Goal: Task Accomplishment & Management: Manage account settings

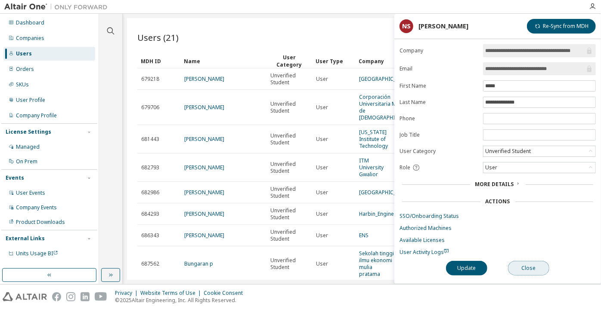
click at [522, 263] on button "Close" at bounding box center [528, 268] width 41 height 15
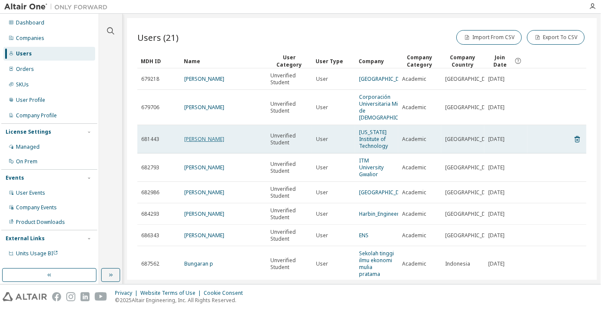
click at [196, 140] on link "Richard Veader" at bounding box center [204, 139] width 40 height 7
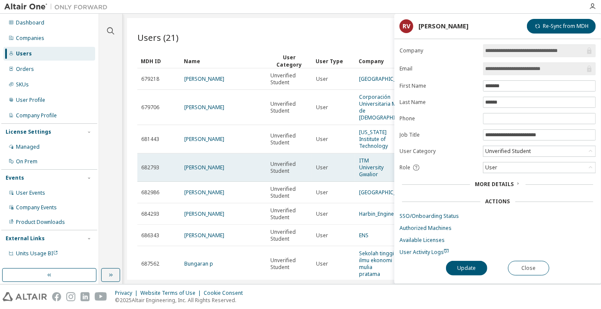
click at [207, 168] on td "SHREYA MARATHE" at bounding box center [223, 168] width 86 height 28
click at [203, 164] on link "SHREYA MARATHE" at bounding box center [204, 167] width 40 height 7
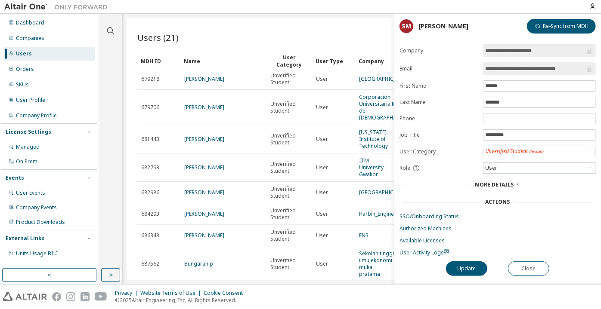
click at [205, 189] on link "[PERSON_NAME]" at bounding box center [204, 192] width 40 height 7
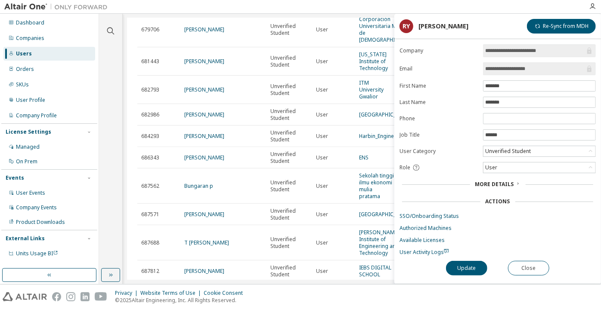
scroll to position [117, 0]
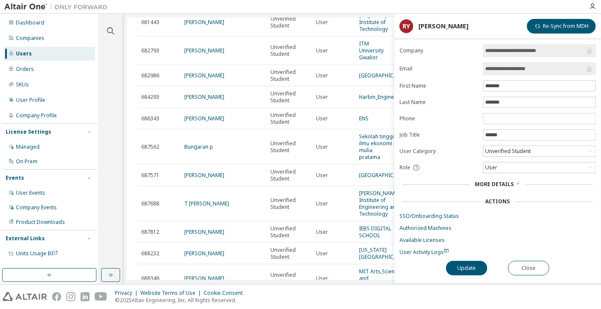
drag, startPoint x: 536, startPoint y: 68, endPoint x: 510, endPoint y: 72, distance: 25.7
click at [510, 72] on input "**********" at bounding box center [535, 69] width 100 height 9
click at [535, 265] on button "Close" at bounding box center [528, 268] width 41 height 15
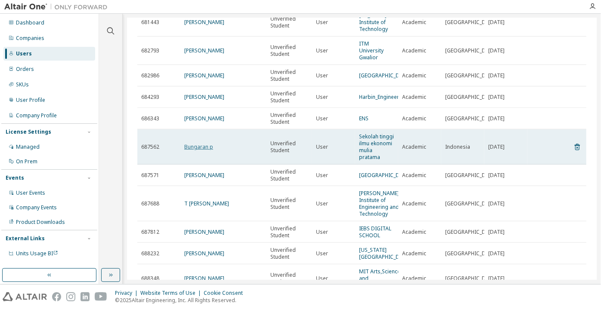
click at [209, 143] on link "Bungaran p" at bounding box center [198, 146] width 29 height 7
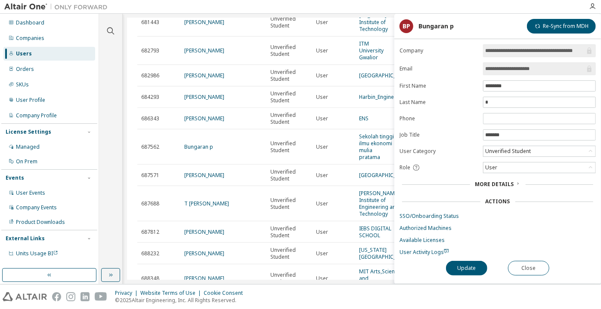
click at [493, 65] on input "**********" at bounding box center [535, 69] width 100 height 9
click at [514, 263] on button "Close" at bounding box center [528, 268] width 41 height 15
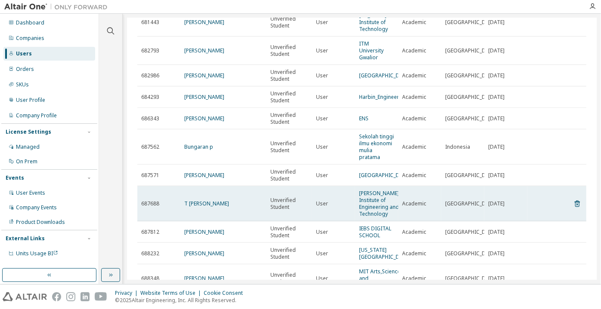
scroll to position [156, 0]
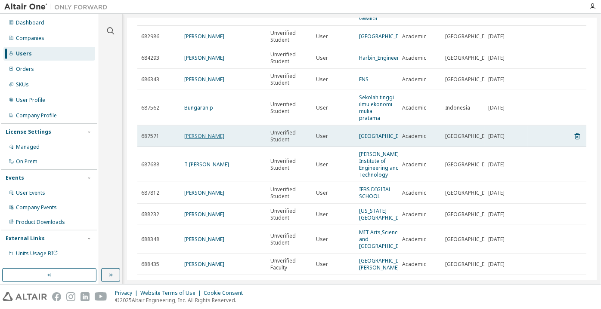
click at [200, 133] on link "Anas Issa" at bounding box center [204, 136] width 40 height 7
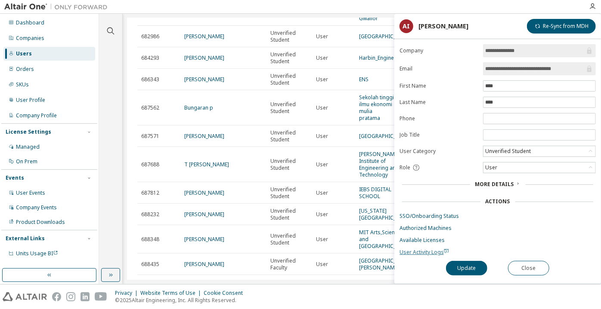
click at [415, 253] on span "User Activity Logs" at bounding box center [423, 252] width 49 height 7
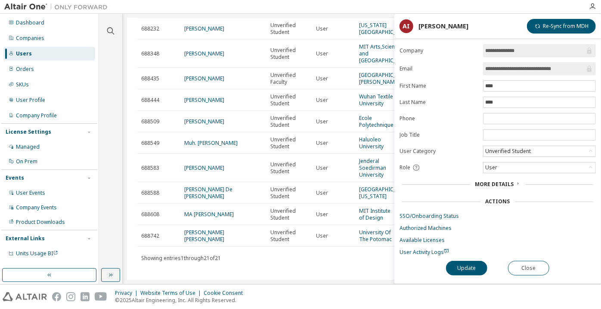
scroll to position [383, 0]
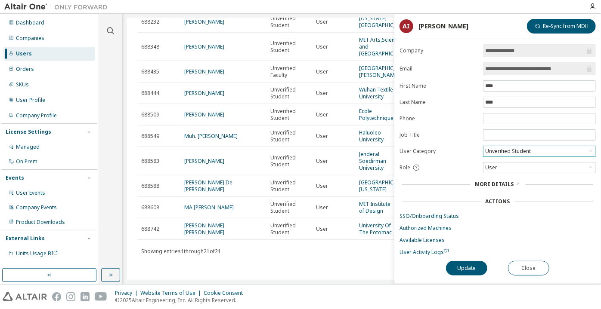
click at [541, 149] on div "Unverified Student" at bounding box center [539, 151] width 112 height 10
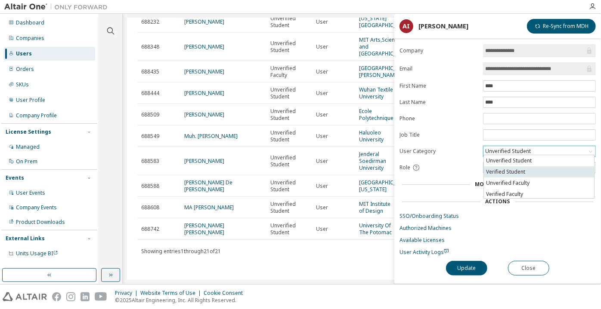
click at [537, 167] on li "Verified Student" at bounding box center [539, 172] width 110 height 11
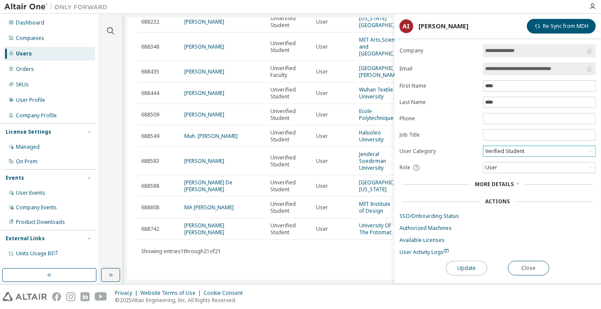
click at [476, 270] on button "Update" at bounding box center [466, 268] width 41 height 15
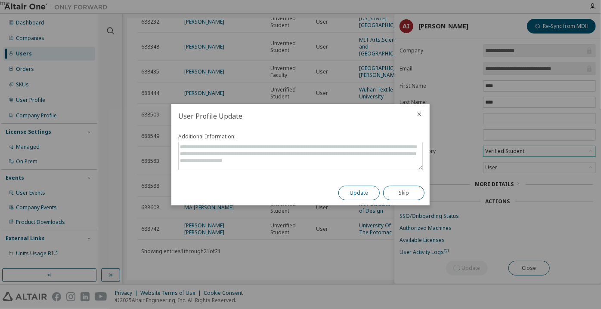
click at [373, 191] on button "Update" at bounding box center [358, 193] width 41 height 15
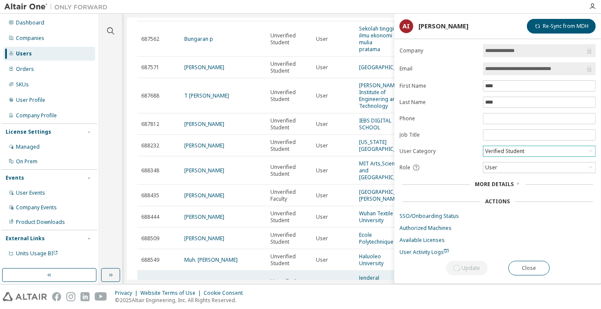
scroll to position [187, 0]
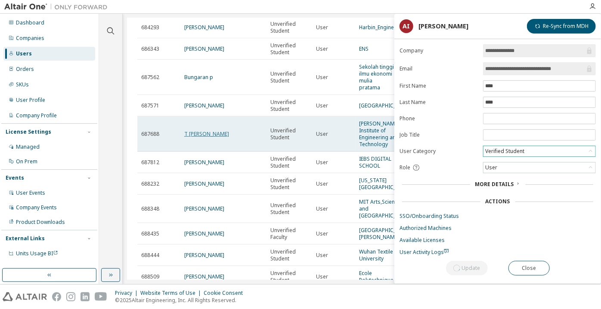
click at [198, 130] on link "T [PERSON_NAME]" at bounding box center [206, 133] width 45 height 7
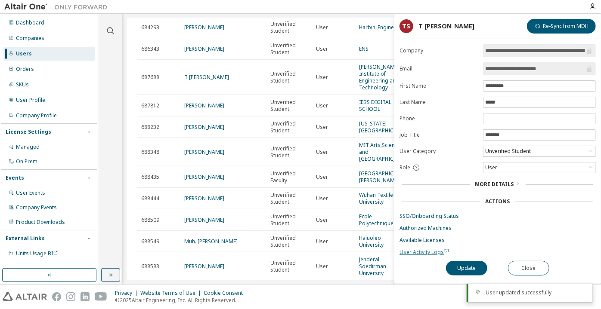
click at [434, 252] on span "User Activity Logs" at bounding box center [423, 252] width 49 height 7
drag, startPoint x: 545, startPoint y: 64, endPoint x: 518, endPoint y: 68, distance: 26.9
click at [518, 68] on span "**********" at bounding box center [539, 68] width 113 height 13
click at [513, 263] on button "Close" at bounding box center [528, 268] width 41 height 15
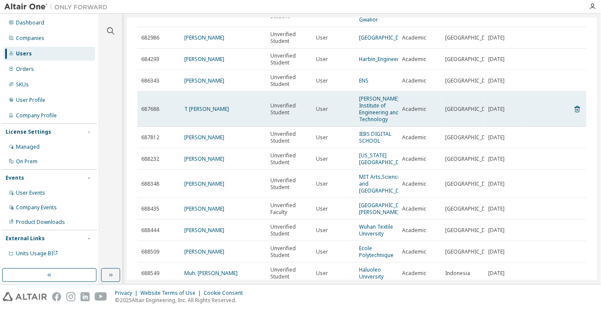
scroll to position [148, 0]
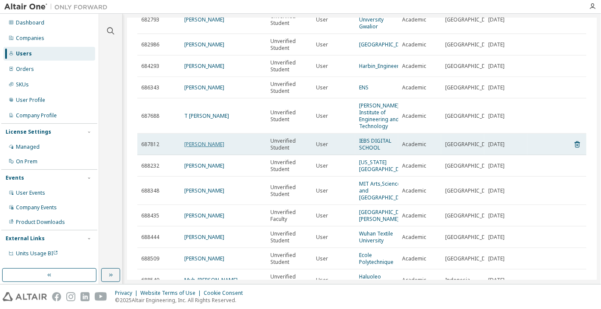
click at [202, 137] on td "Javier Rua" at bounding box center [223, 145] width 86 height 22
click at [202, 147] on link "Javier Rua" at bounding box center [204, 144] width 40 height 7
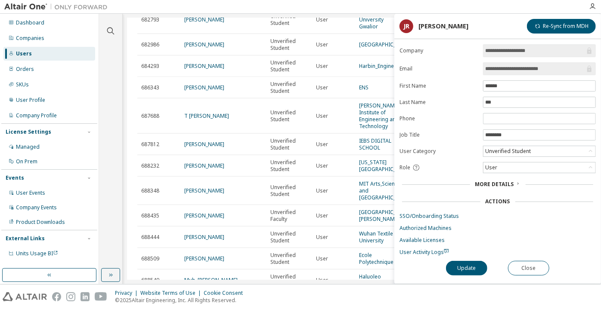
drag, startPoint x: 554, startPoint y: 68, endPoint x: 531, endPoint y: 71, distance: 23.5
click at [531, 71] on input "**********" at bounding box center [535, 69] width 100 height 9
click at [538, 270] on button "Close" at bounding box center [528, 268] width 41 height 15
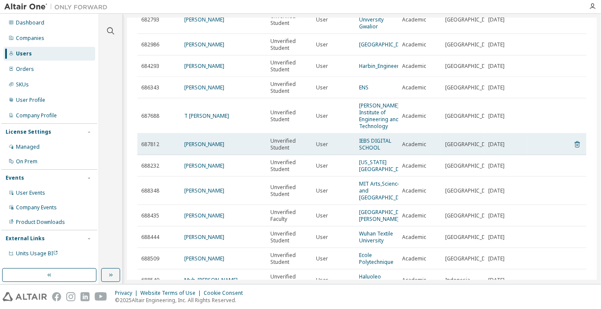
click at [573, 143] on icon at bounding box center [577, 144] width 8 height 10
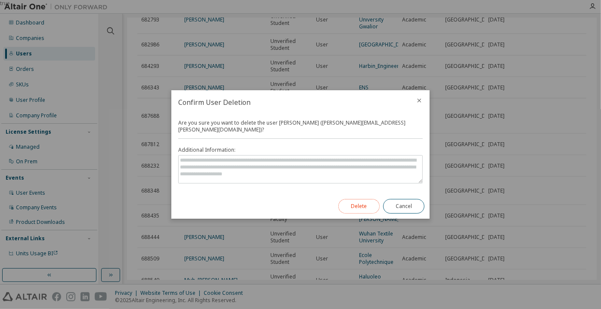
click at [365, 200] on button "Delete" at bounding box center [358, 206] width 41 height 15
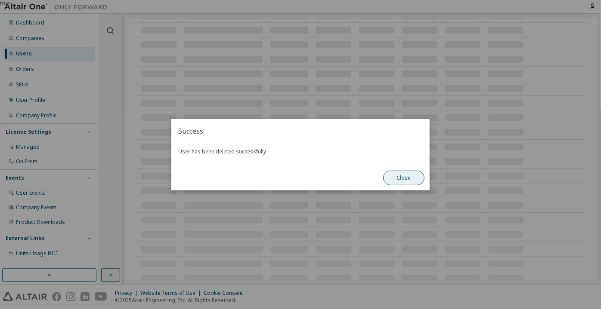
click at [390, 181] on button "Close" at bounding box center [403, 178] width 41 height 15
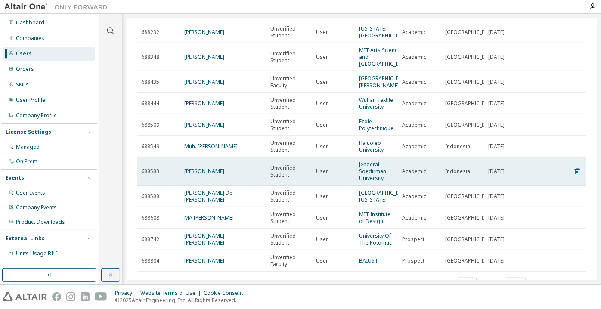
scroll to position [247, 0]
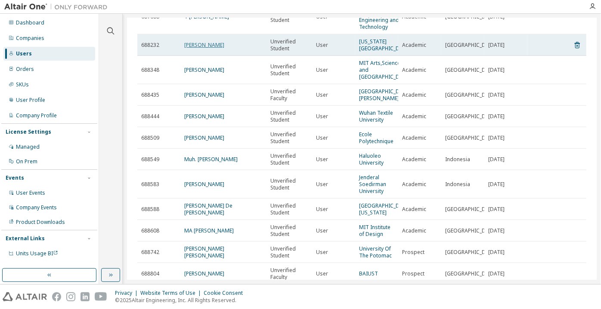
click at [211, 49] on link "Lachhman Dass" at bounding box center [204, 44] width 40 height 7
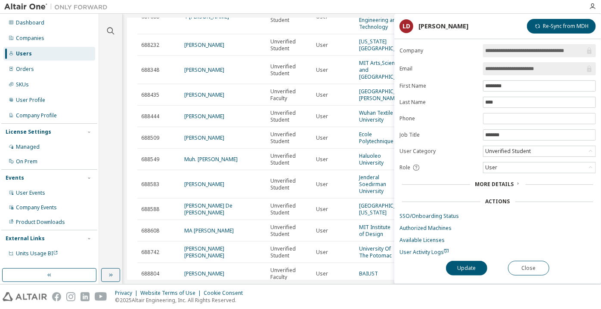
click at [511, 68] on input "**********" at bounding box center [535, 69] width 100 height 9
click at [522, 265] on button "Close" at bounding box center [528, 268] width 41 height 15
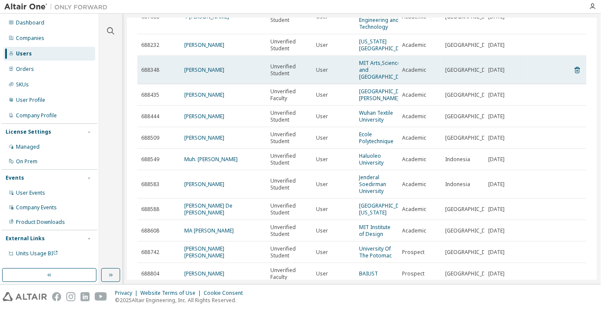
click at [214, 84] on td "Charmaine Nalty" at bounding box center [223, 70] width 86 height 28
click at [212, 74] on link "Charmaine Nalty" at bounding box center [204, 69] width 40 height 7
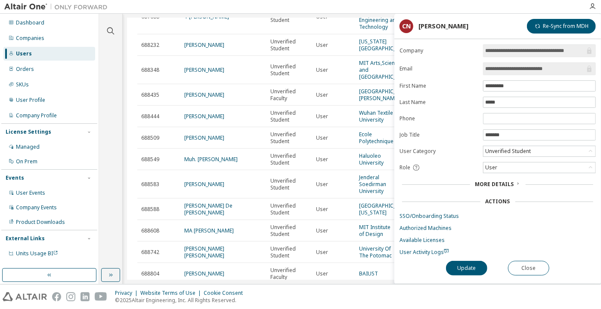
click at [522, 67] on input "**********" at bounding box center [535, 69] width 100 height 9
click at [531, 263] on button "Close" at bounding box center [528, 268] width 41 height 15
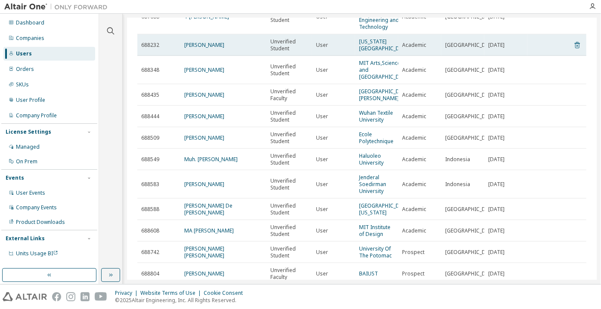
click at [575, 49] on icon at bounding box center [577, 45] width 5 height 6
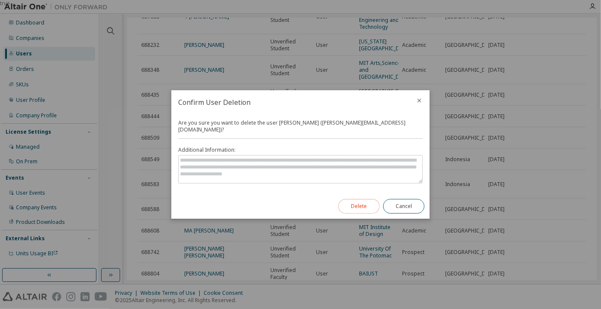
click at [366, 203] on button "Delete" at bounding box center [358, 206] width 41 height 15
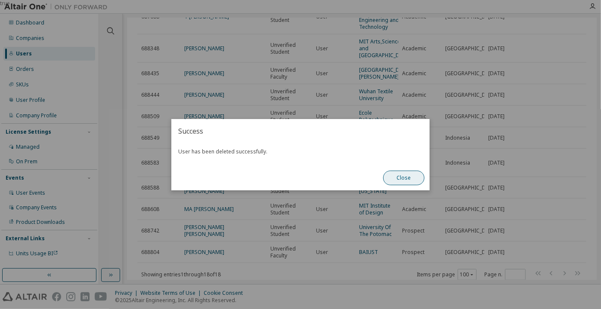
click at [409, 183] on button "Close" at bounding box center [403, 178] width 41 height 15
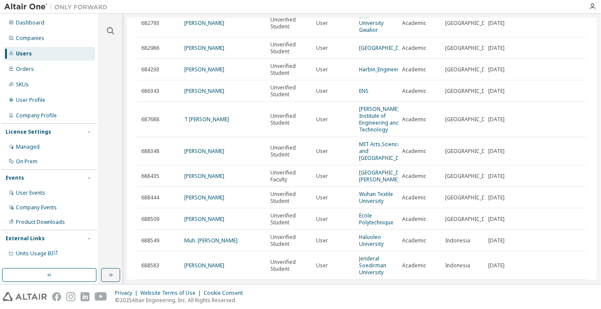
scroll to position [130, 0]
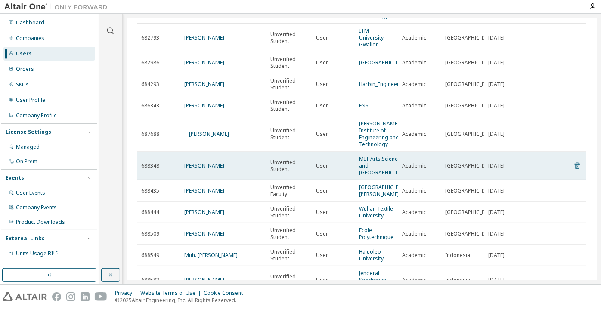
click at [575, 170] on icon at bounding box center [577, 166] width 5 height 6
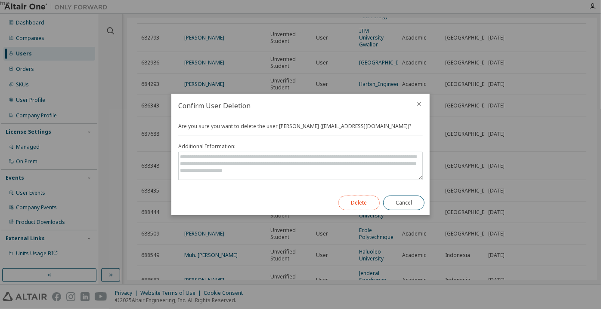
click at [368, 204] on button "Delete" at bounding box center [358, 203] width 41 height 15
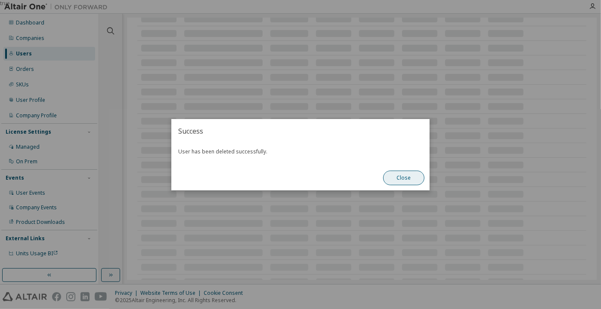
click at [405, 184] on button "Close" at bounding box center [403, 178] width 41 height 15
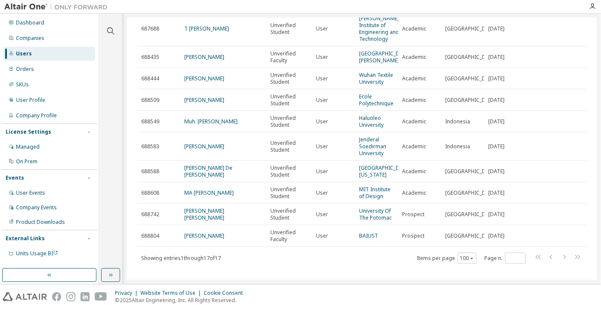
scroll to position [247, 0]
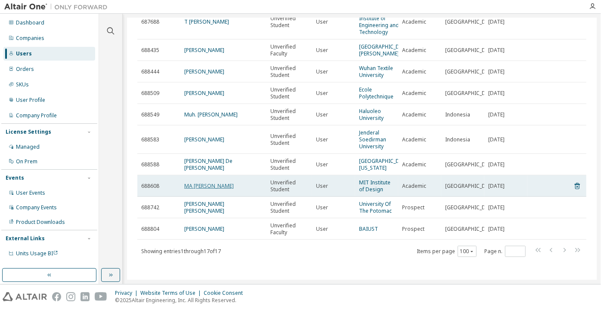
click at [202, 190] on link "MA LUISA CORONA" at bounding box center [208, 185] width 49 height 7
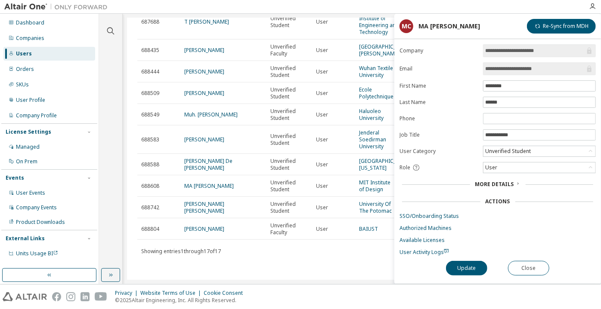
click at [517, 65] on input "**********" at bounding box center [535, 69] width 100 height 9
click at [526, 271] on button "Close" at bounding box center [528, 268] width 41 height 15
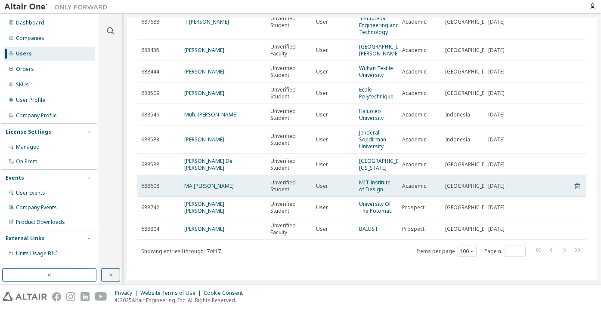
click at [573, 192] on icon at bounding box center [577, 186] width 8 height 10
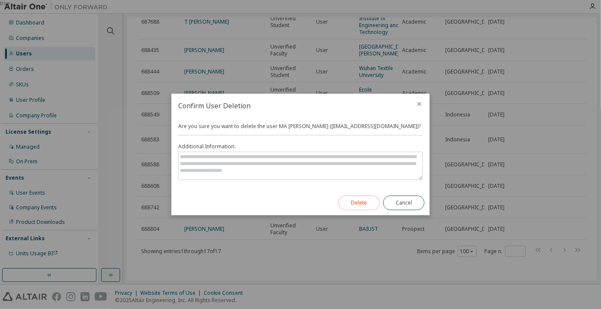
click at [368, 198] on button "Delete" at bounding box center [358, 203] width 41 height 15
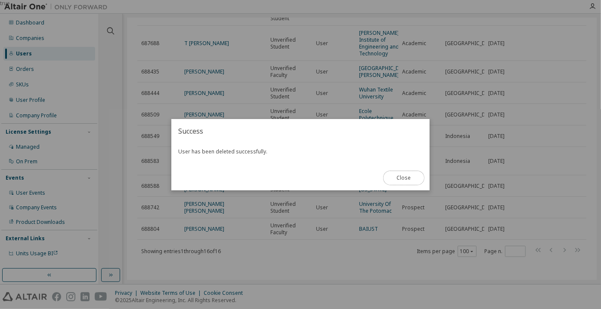
scroll to position [234, 0]
click at [387, 182] on button "Close" at bounding box center [403, 178] width 41 height 15
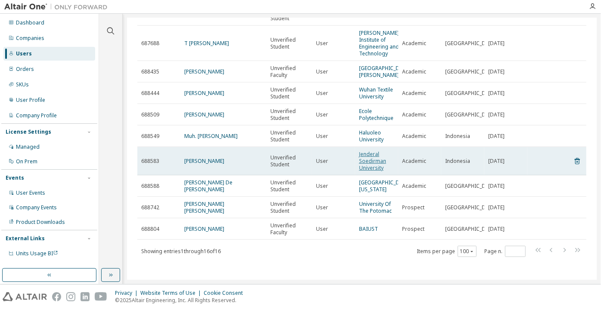
scroll to position [195, 0]
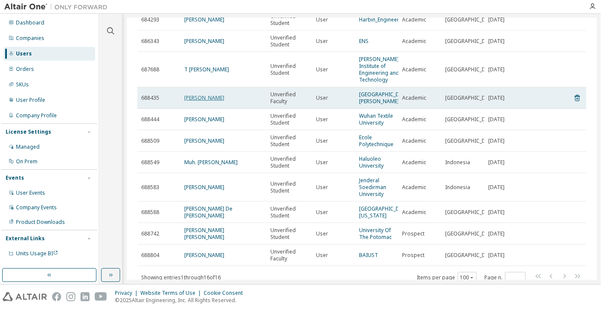
click at [217, 100] on link "Pencho Soto Valles" at bounding box center [204, 97] width 40 height 7
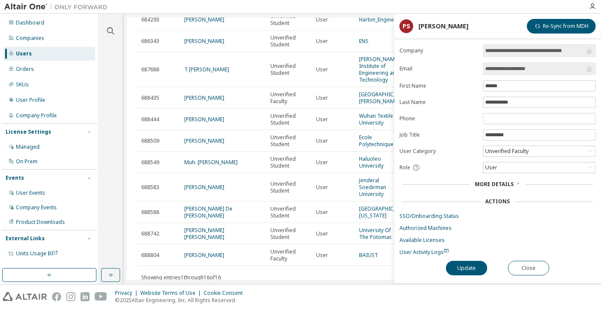
drag, startPoint x: 541, startPoint y: 66, endPoint x: 521, endPoint y: 68, distance: 19.9
click at [521, 68] on input "**********" at bounding box center [535, 69] width 100 height 9
click at [403, 250] on span "User Activity Logs" at bounding box center [423, 252] width 49 height 7
click at [490, 71] on input "**********" at bounding box center [535, 69] width 100 height 9
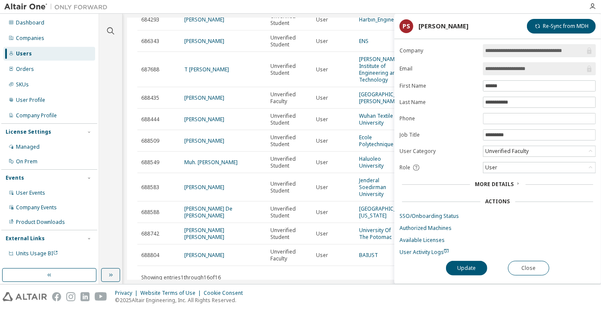
click at [490, 71] on input "**********" at bounding box center [535, 69] width 100 height 9
click at [533, 262] on button "Close" at bounding box center [528, 268] width 41 height 15
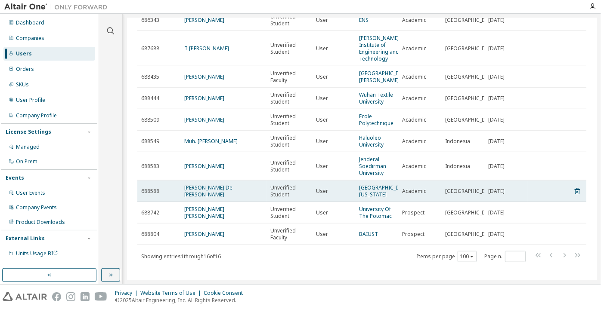
scroll to position [234, 0]
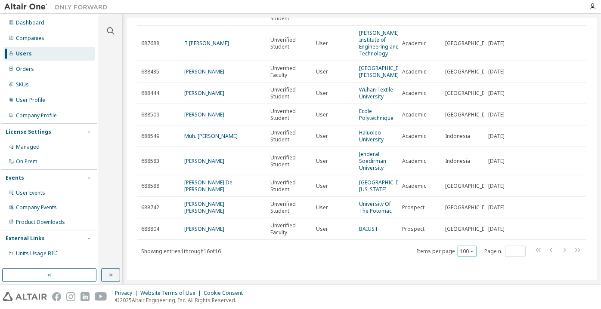
click at [464, 254] on button "100" at bounding box center [467, 251] width 15 height 7
click at [458, 239] on div "100" at bounding box center [463, 240] width 69 height 10
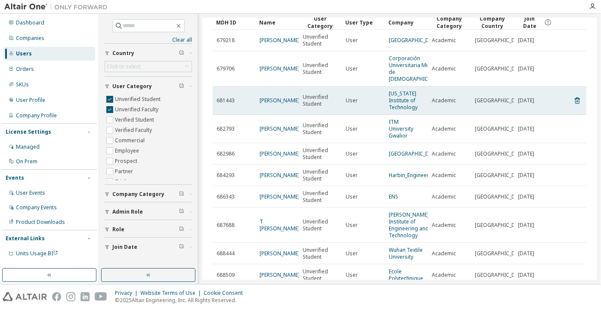
scroll to position [83, 0]
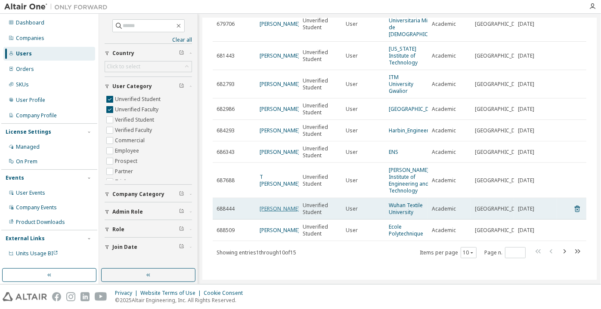
click at [284, 207] on link "Saniya Chavan" at bounding box center [280, 208] width 40 height 7
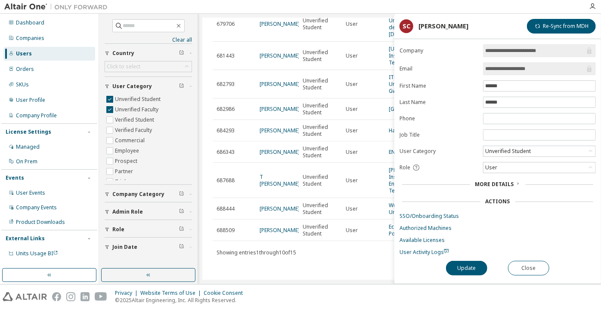
click at [531, 258] on div "**********" at bounding box center [497, 164] width 207 height 240
click at [530, 261] on button "Close" at bounding box center [528, 268] width 41 height 15
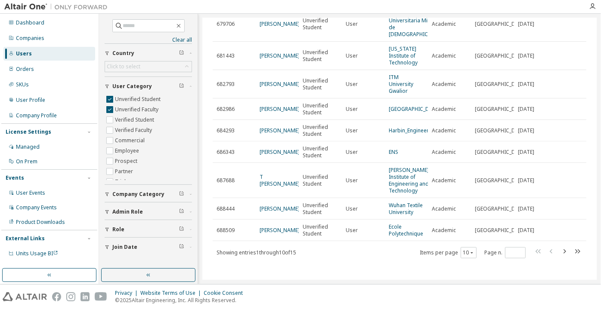
click at [473, 250] on div "Items per page 10 Page n. *" at bounding box center [501, 253] width 163 height 12
click at [469, 251] on icon "button" at bounding box center [471, 252] width 5 height 5
click at [461, 240] on div "100" at bounding box center [464, 240] width 69 height 10
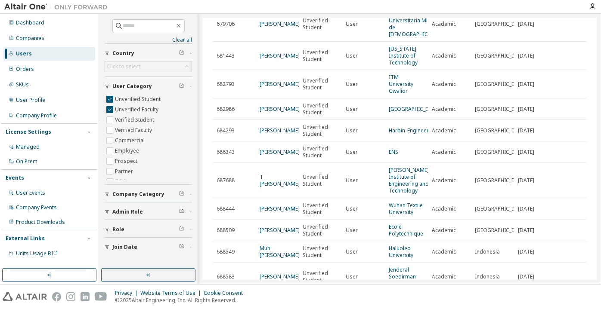
scroll to position [205, 0]
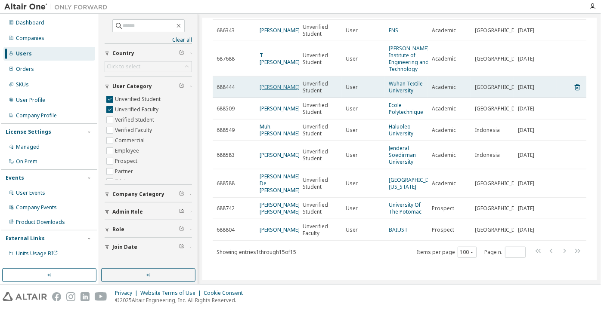
click at [262, 83] on link "Saniya Chavan" at bounding box center [280, 86] width 40 height 7
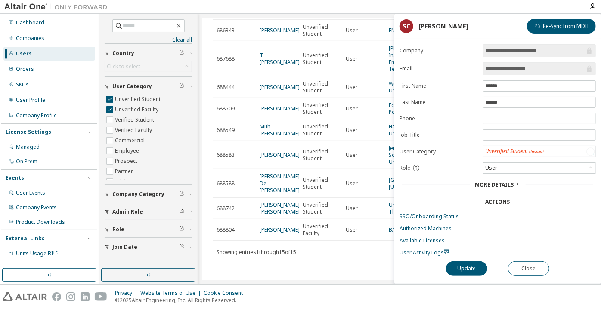
drag, startPoint x: 522, startPoint y: 69, endPoint x: 512, endPoint y: 70, distance: 10.4
click at [512, 70] on input "**********" at bounding box center [535, 69] width 100 height 9
click at [499, 67] on input "**********" at bounding box center [535, 69] width 100 height 9
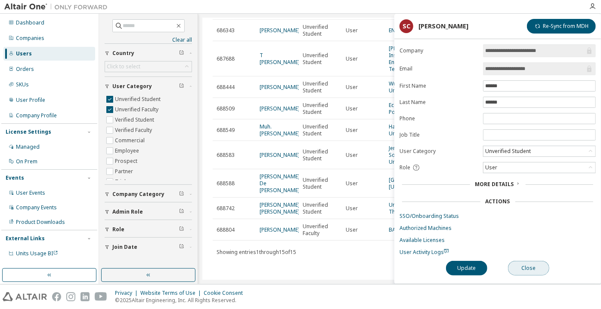
click at [513, 264] on button "Close" at bounding box center [528, 268] width 41 height 15
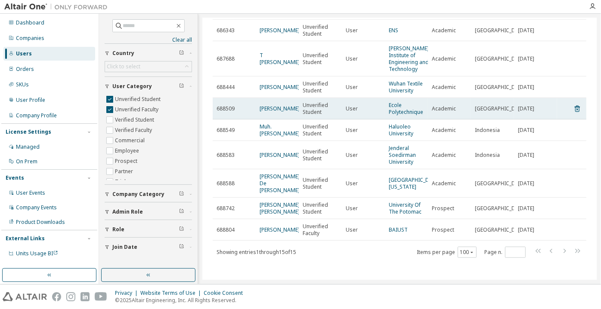
click at [281, 99] on td "[PERSON_NAME]" at bounding box center [277, 109] width 43 height 22
click at [278, 105] on link "[PERSON_NAME]" at bounding box center [280, 108] width 40 height 7
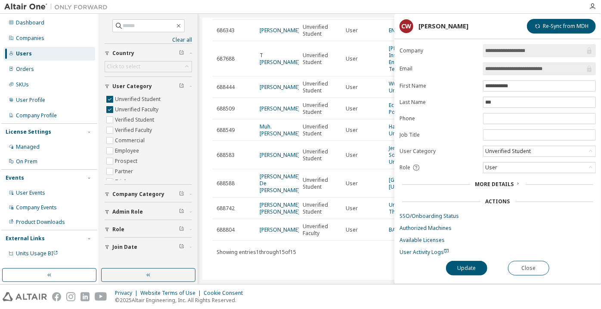
drag, startPoint x: 555, startPoint y: 71, endPoint x: 529, endPoint y: 70, distance: 26.3
click at [529, 70] on input "**********" at bounding box center [535, 69] width 100 height 9
click at [516, 65] on input "**********" at bounding box center [535, 69] width 100 height 9
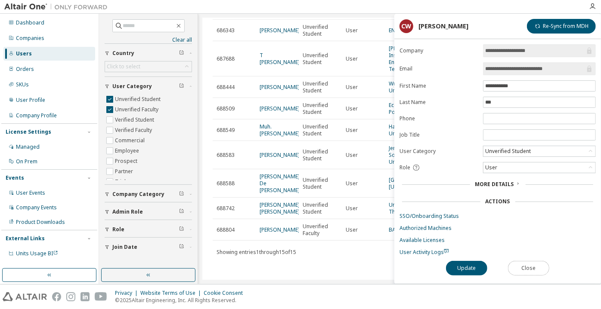
click at [514, 268] on button "Close" at bounding box center [528, 268] width 41 height 15
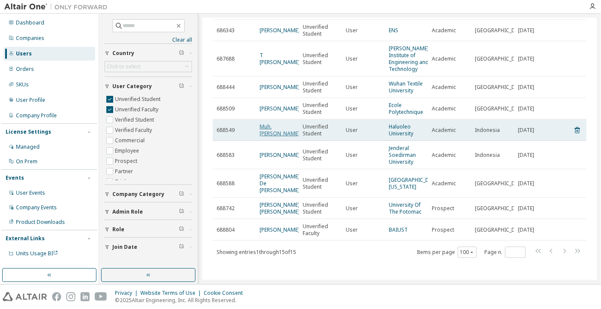
click at [286, 132] on link "Muh. Arif Rahman Gani" at bounding box center [280, 130] width 40 height 14
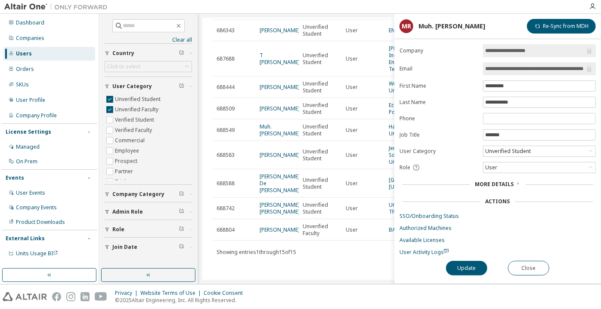
scroll to position [0, 26]
drag, startPoint x: 569, startPoint y: 70, endPoint x: 587, endPoint y: 72, distance: 18.2
click at [587, 72] on span "**********" at bounding box center [539, 68] width 113 height 13
click at [515, 271] on button "Close" at bounding box center [528, 268] width 41 height 15
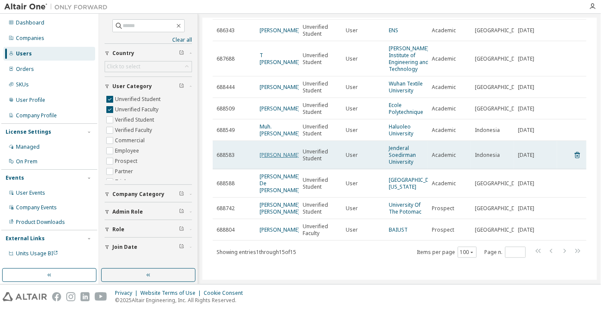
click at [264, 155] on link "Sakmar Mark" at bounding box center [280, 154] width 40 height 7
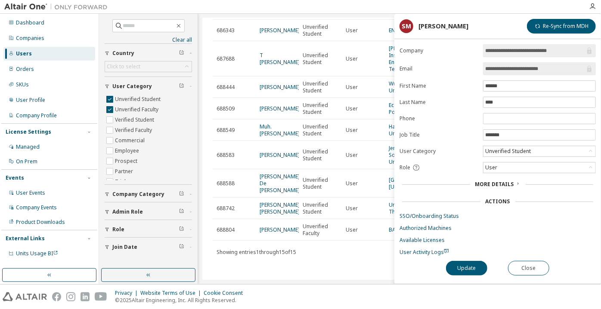
drag, startPoint x: 563, startPoint y: 68, endPoint x: 526, endPoint y: 70, distance: 37.9
click at [526, 70] on input "**********" at bounding box center [535, 69] width 100 height 9
click at [489, 66] on input "**********" at bounding box center [535, 69] width 100 height 9
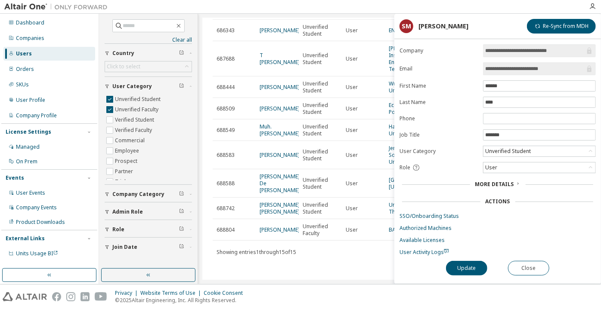
click at [512, 62] on span "**********" at bounding box center [539, 68] width 113 height 13
click at [517, 267] on button "Close" at bounding box center [528, 268] width 41 height 15
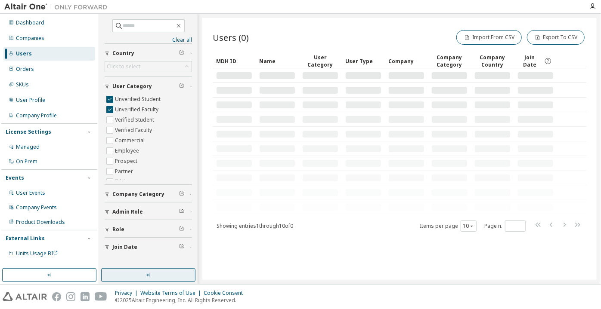
click at [158, 276] on button "button" at bounding box center [148, 276] width 94 height 14
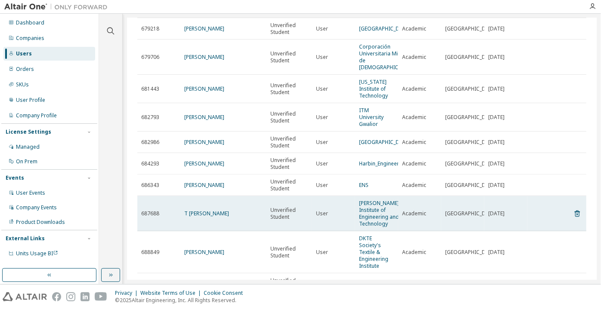
scroll to position [104, 0]
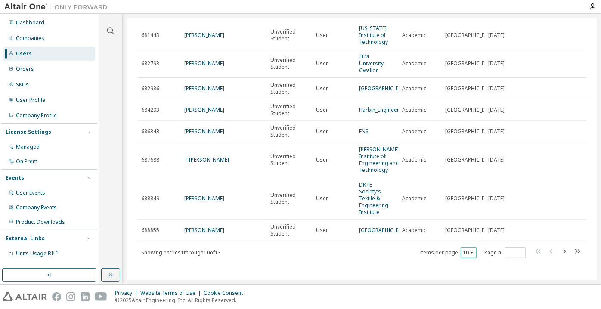
click at [461, 253] on div "10" at bounding box center [469, 252] width 16 height 11
click at [471, 251] on div "10" at bounding box center [469, 252] width 16 height 11
click at [469, 254] on icon "button" at bounding box center [471, 252] width 5 height 5
click at [471, 243] on div "100" at bounding box center [464, 240] width 69 height 10
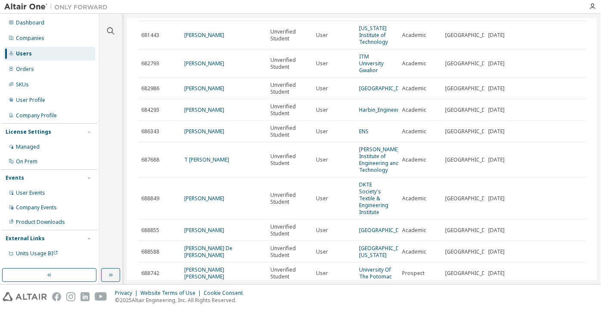
scroll to position [176, 0]
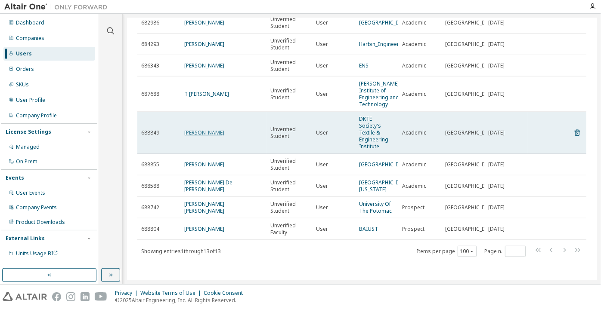
click at [217, 129] on link "Saniya Chavan" at bounding box center [204, 132] width 40 height 7
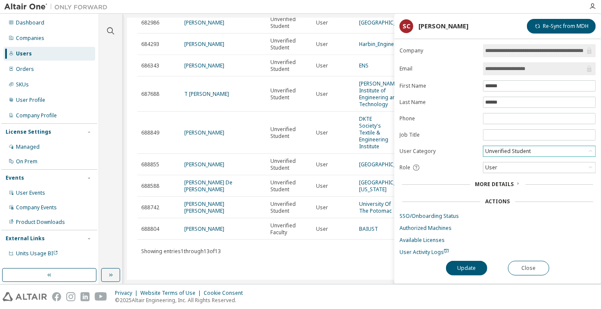
click at [505, 147] on div "Unverified Student" at bounding box center [508, 151] width 48 height 9
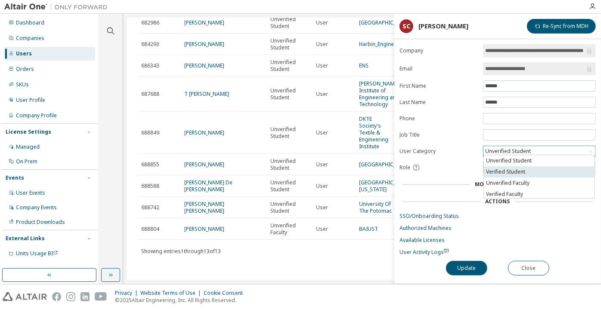
click at [505, 172] on li "Verified Student" at bounding box center [539, 172] width 110 height 11
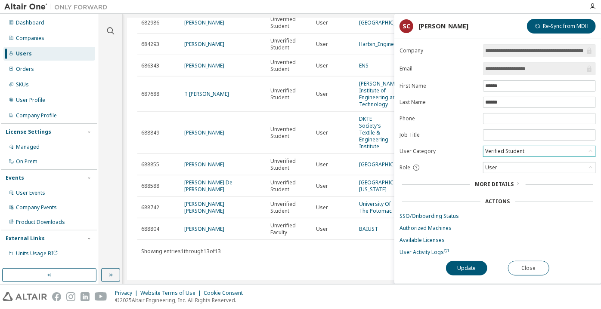
click at [453, 276] on div "**********" at bounding box center [497, 164] width 207 height 240
click at [459, 265] on button "Update" at bounding box center [466, 268] width 41 height 15
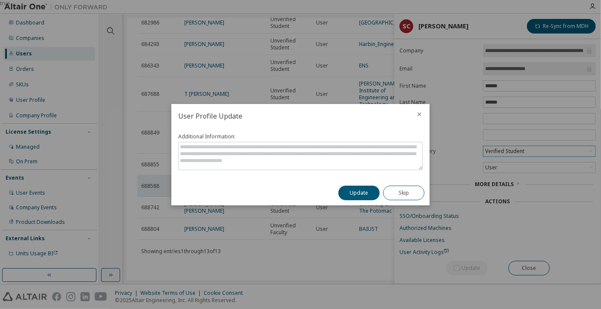
click at [367, 196] on button "Update" at bounding box center [358, 193] width 41 height 15
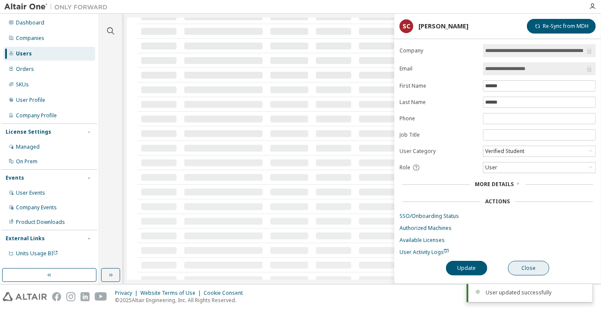
scroll to position [141, 0]
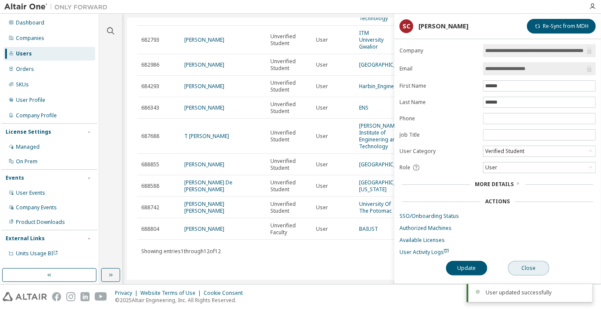
click at [519, 264] on button "Close" at bounding box center [528, 268] width 41 height 15
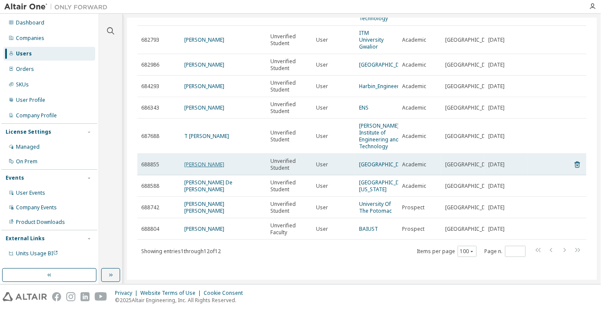
click at [198, 161] on link "[PERSON_NAME]" at bounding box center [204, 164] width 40 height 7
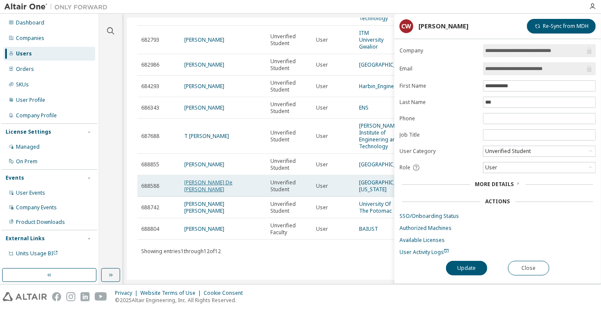
click at [220, 182] on link "Gian Ortiz De Jesús" at bounding box center [208, 186] width 48 height 14
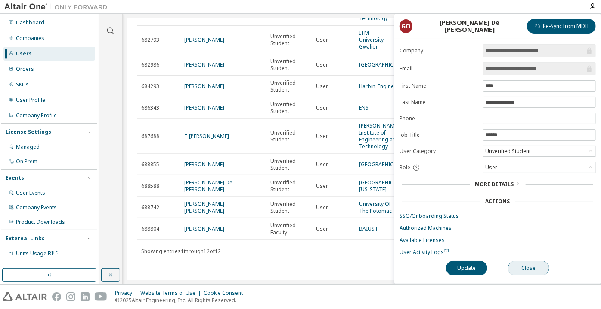
click at [527, 267] on button "Close" at bounding box center [528, 268] width 41 height 15
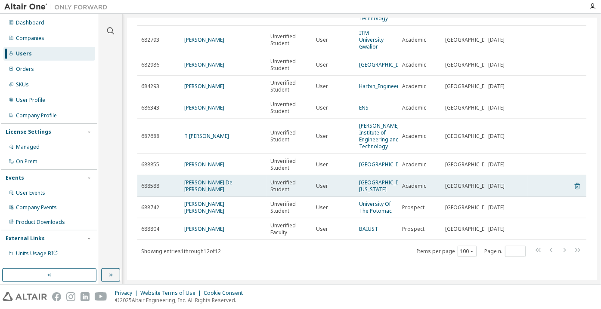
click at [573, 184] on icon at bounding box center [577, 186] width 8 height 10
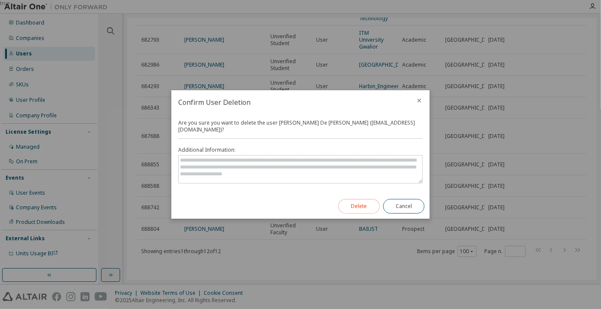
click at [342, 201] on button "Delete" at bounding box center [358, 206] width 41 height 15
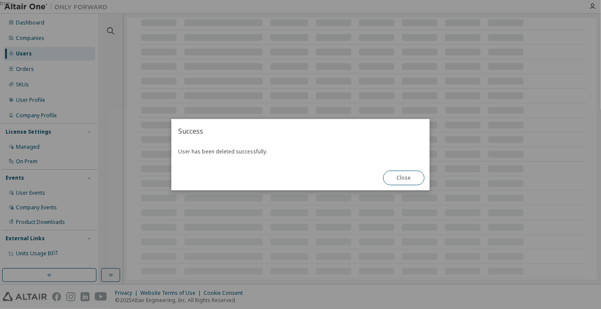
scroll to position [176, 0]
click at [395, 180] on button "Close" at bounding box center [403, 178] width 41 height 15
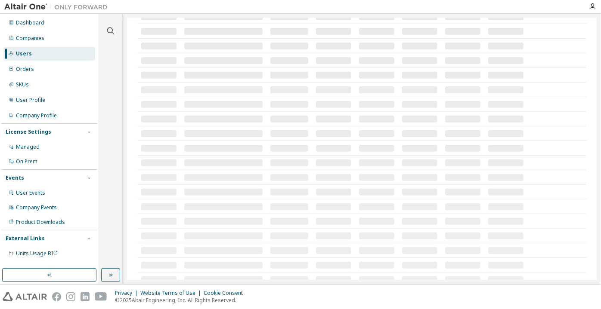
scroll to position [112, 0]
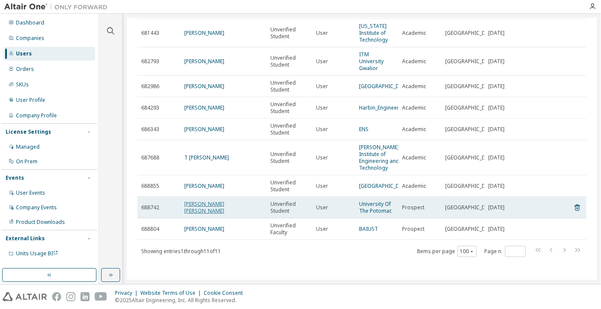
click at [216, 210] on link "[PERSON_NAME] [PERSON_NAME]" at bounding box center [204, 208] width 40 height 14
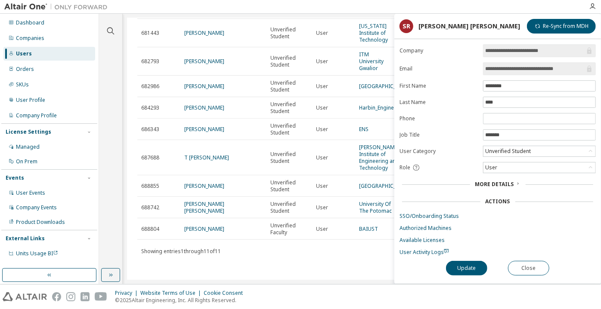
drag, startPoint x: 572, startPoint y: 67, endPoint x: 517, endPoint y: 68, distance: 55.1
click at [517, 68] on input "**********" at bounding box center [535, 69] width 100 height 9
click at [513, 262] on button "Close" at bounding box center [528, 268] width 41 height 15
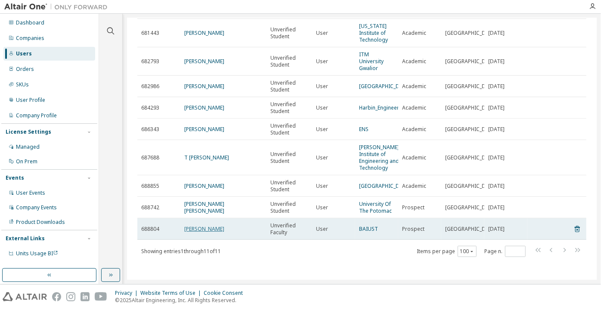
click at [202, 227] on link "[PERSON_NAME]" at bounding box center [204, 229] width 40 height 7
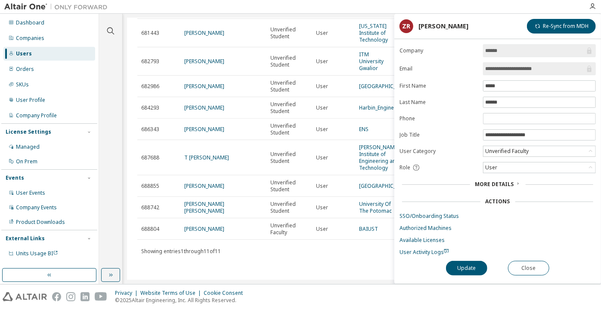
drag, startPoint x: 547, startPoint y: 68, endPoint x: 512, endPoint y: 68, distance: 35.7
click at [512, 68] on input "**********" at bounding box center [535, 69] width 100 height 9
drag, startPoint x: 541, startPoint y: 266, endPoint x: 532, endPoint y: 259, distance: 11.4
click at [541, 266] on button "Close" at bounding box center [528, 268] width 41 height 15
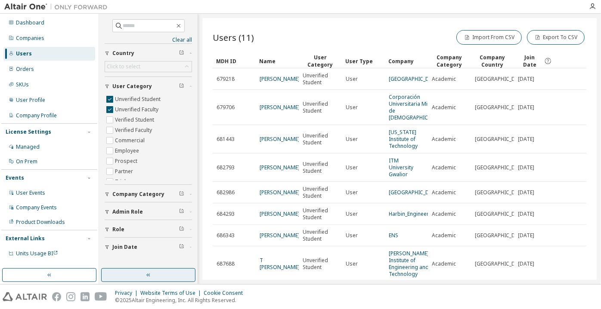
click at [178, 270] on button "button" at bounding box center [148, 276] width 94 height 14
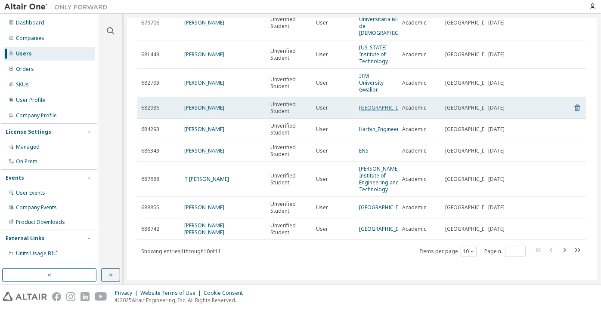
scroll to position [90, 0]
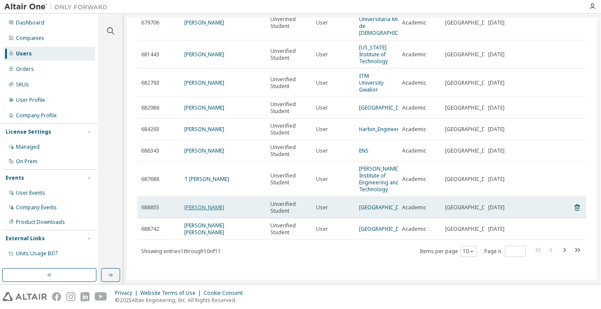
click at [211, 207] on link "[PERSON_NAME]" at bounding box center [204, 207] width 40 height 7
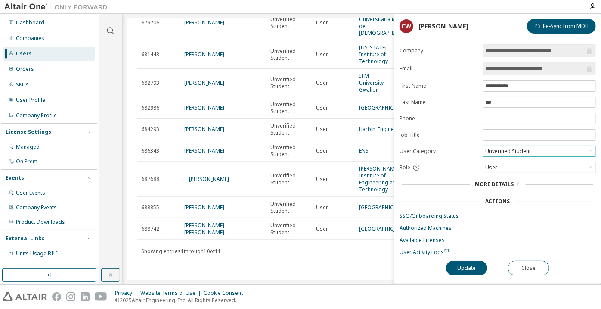
click at [503, 154] on div "Unverified Student" at bounding box center [508, 151] width 48 height 9
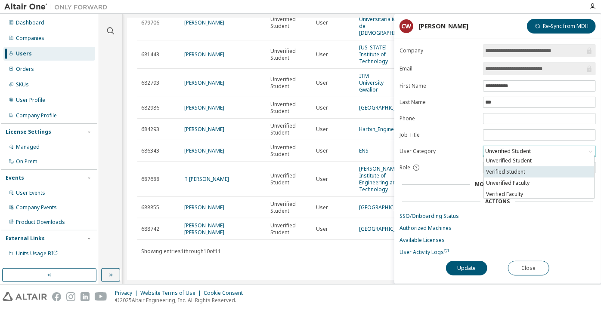
click at [503, 170] on li "Verified Student" at bounding box center [539, 172] width 110 height 11
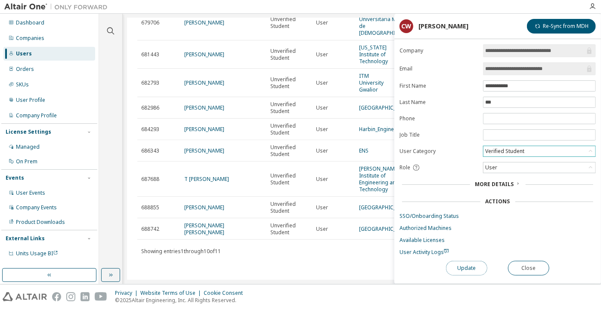
click at [458, 272] on button "Update" at bounding box center [466, 268] width 41 height 15
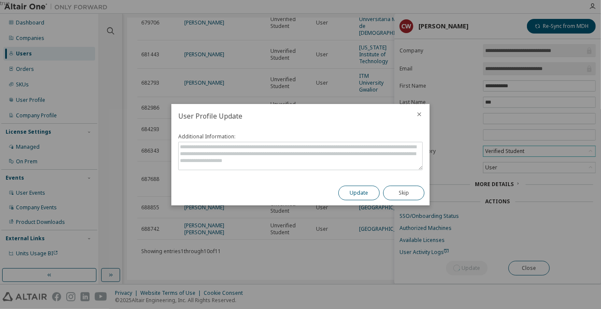
click at [365, 195] on button "Update" at bounding box center [358, 193] width 41 height 15
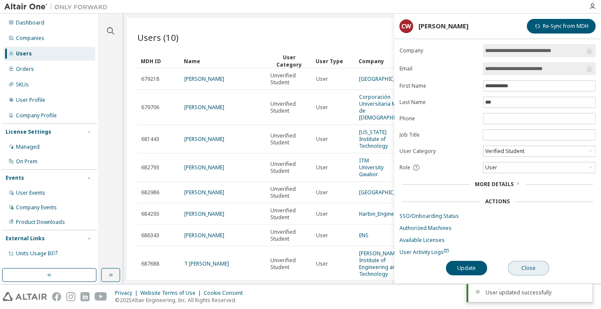
click at [533, 269] on button "Close" at bounding box center [528, 268] width 41 height 15
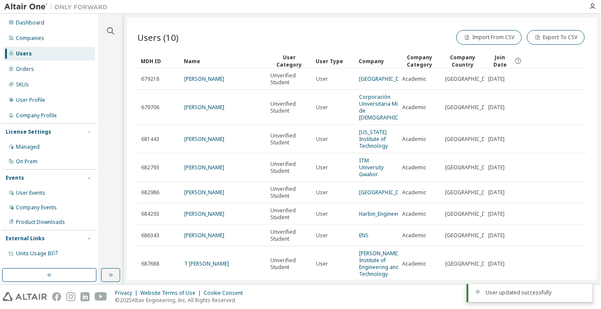
scroll to position [118, 0]
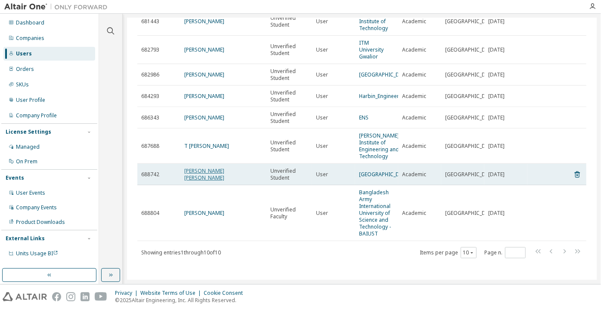
click at [210, 175] on link "[PERSON_NAME] [PERSON_NAME]" at bounding box center [204, 174] width 40 height 14
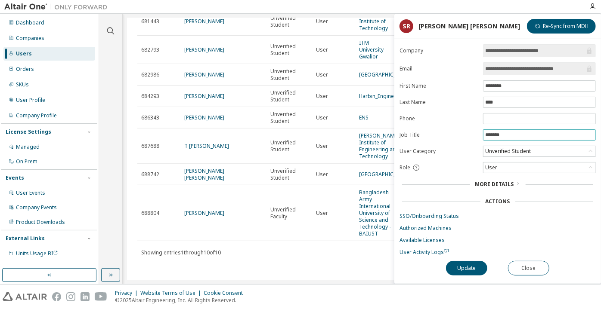
click at [507, 132] on input "*******" at bounding box center [539, 135] width 108 height 7
click at [504, 147] on div "Unverified Student" at bounding box center [508, 151] width 48 height 9
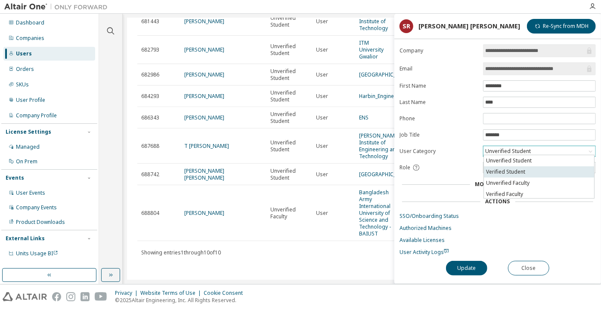
click at [510, 167] on li "Verified Student" at bounding box center [539, 172] width 110 height 11
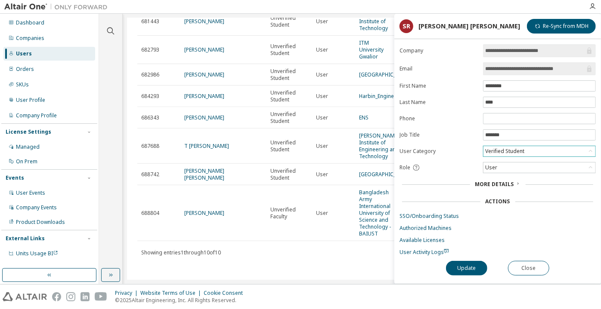
click at [468, 258] on div "**********" at bounding box center [497, 164] width 207 height 240
click at [468, 259] on div "**********" at bounding box center [497, 164] width 207 height 240
click at [460, 264] on button "Update" at bounding box center [466, 268] width 41 height 15
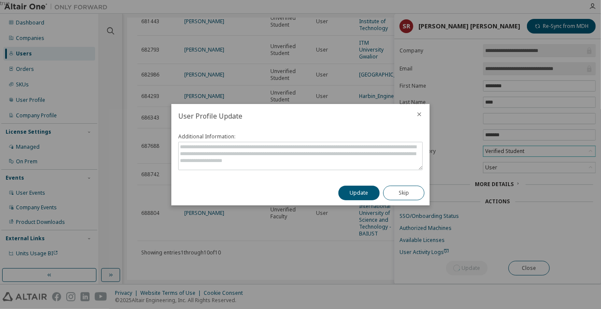
click at [356, 182] on div "Update Skip" at bounding box center [381, 193] width 96 height 25
click at [361, 190] on button "Update" at bounding box center [358, 193] width 41 height 15
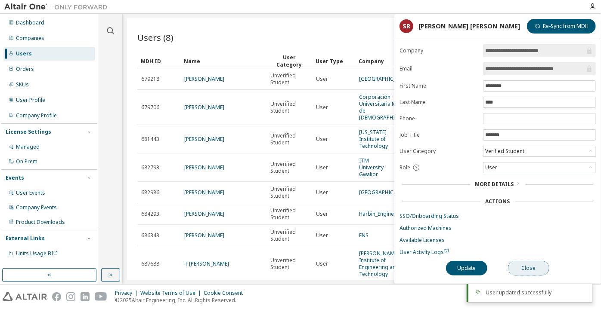
click at [509, 267] on button "Close" at bounding box center [528, 268] width 41 height 15
